Goal: Task Accomplishment & Management: Complete application form

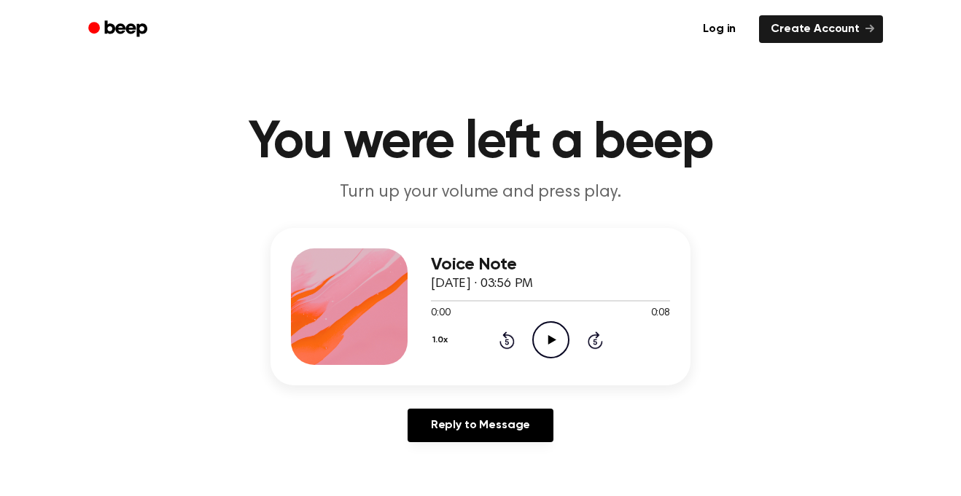
click at [550, 344] on icon "Play Audio" at bounding box center [550, 340] width 37 height 37
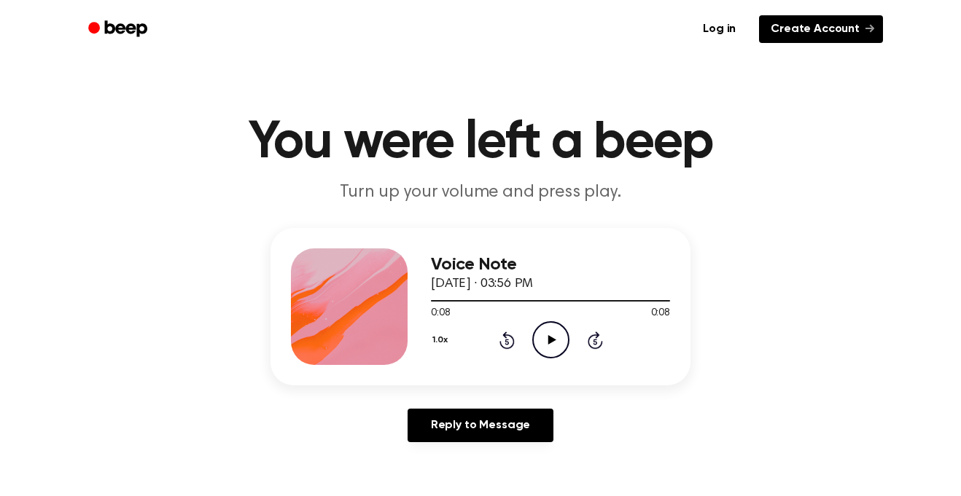
click at [864, 28] on link "Create Account" at bounding box center [821, 29] width 124 height 28
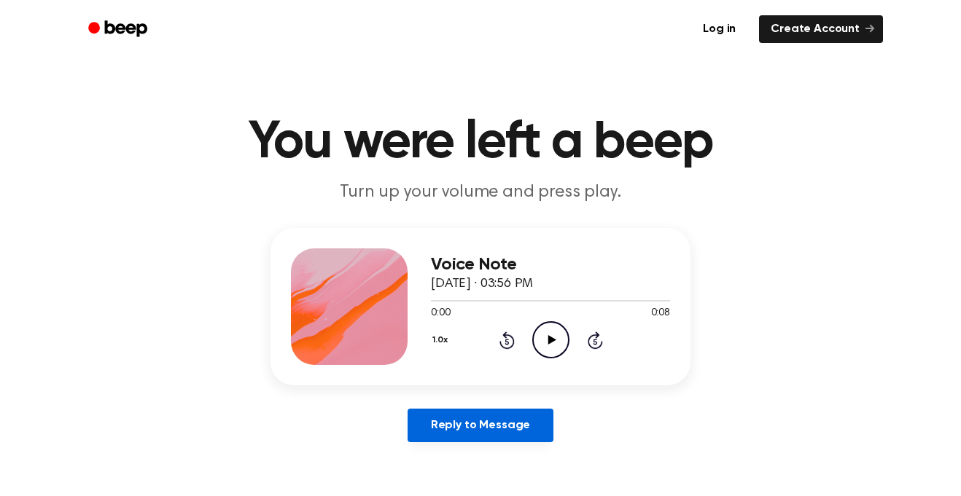
click at [467, 434] on link "Reply to Message" at bounding box center [481, 426] width 146 height 34
